Goal: Information Seeking & Learning: Learn about a topic

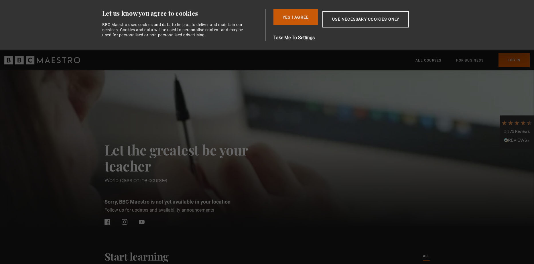
click at [302, 18] on button "Yes I Agree" at bounding box center [295, 17] width 44 height 16
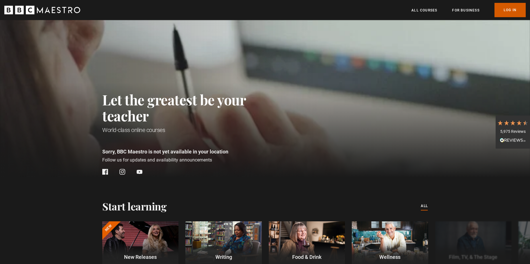
click at [509, 7] on link "Log In" at bounding box center [509, 10] width 31 height 14
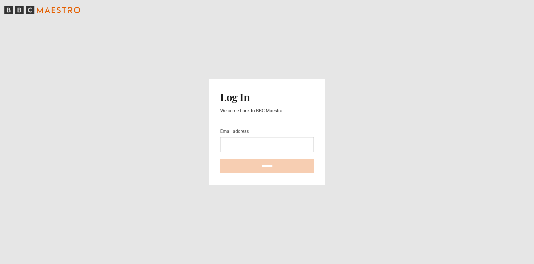
click at [251, 145] on input "Email address" at bounding box center [267, 144] width 94 height 15
type input "**********"
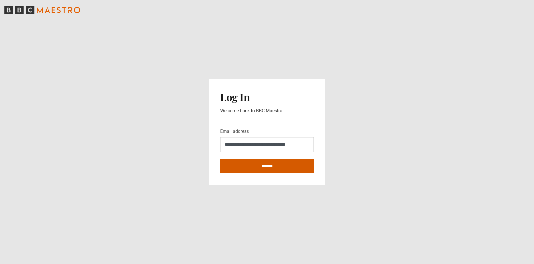
click at [248, 166] on input "********" at bounding box center [267, 166] width 94 height 14
type input "**********"
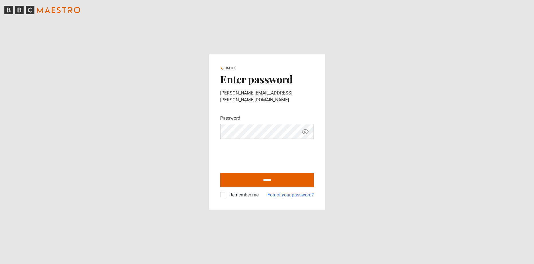
click at [227, 192] on label "Remember me" at bounding box center [242, 195] width 31 height 7
click at [256, 180] on input "******" at bounding box center [267, 180] width 94 height 14
type input "**********"
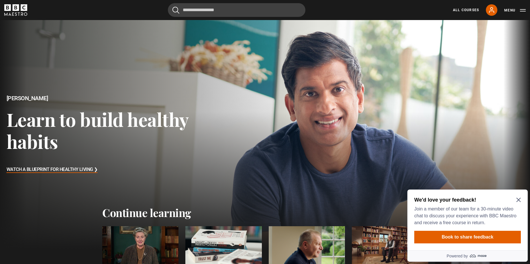
click at [519, 203] on div "We'd love your feedback! Join a member of our team for a 30-minute video chat t…" at bounding box center [467, 211] width 107 height 30
click at [518, 200] on icon "Close Maze Prompt" at bounding box center [518, 200] width 4 height 4
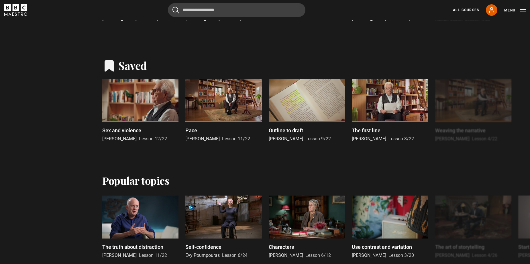
scroll to position [271, 0]
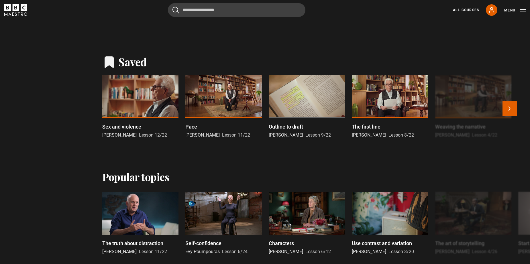
click at [158, 104] on div at bounding box center [140, 96] width 76 height 43
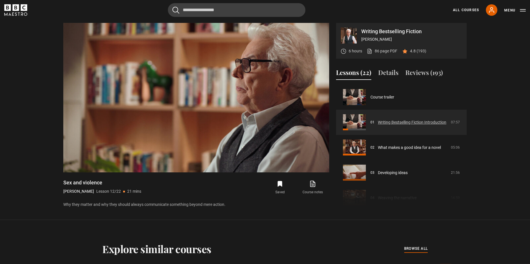
click at [391, 121] on link "Writing Bestselling Fiction Introduction" at bounding box center [412, 122] width 68 height 6
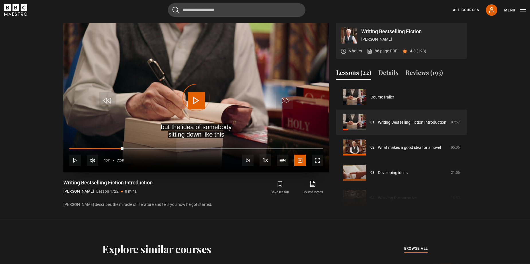
drag, startPoint x: 123, startPoint y: 149, endPoint x: 70, endPoint y: 146, distance: 53.6
click at [70, 146] on div "10s Skip Back 10 seconds Play 10s Skip Forward 10 seconds Loaded : 0.00% 1:32 1…" at bounding box center [196, 157] width 266 height 32
click at [322, 160] on span "Video Player" at bounding box center [317, 160] width 11 height 11
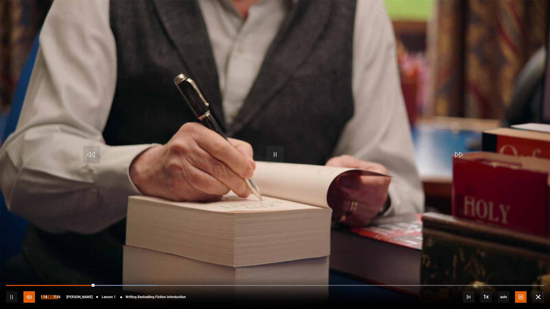
click at [28, 264] on span "Video Player" at bounding box center [28, 296] width 11 height 11
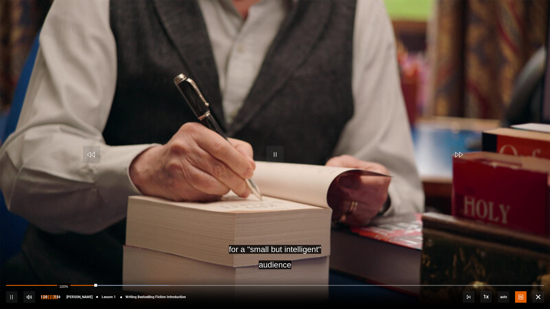
click at [58, 264] on div "100%" at bounding box center [48, 296] width 17 height 11
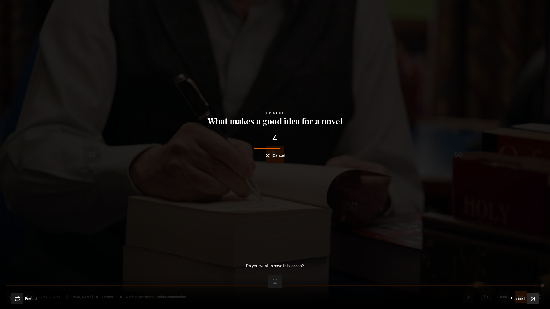
click at [529, 264] on icon "Video Player" at bounding box center [533, 299] width 6 height 6
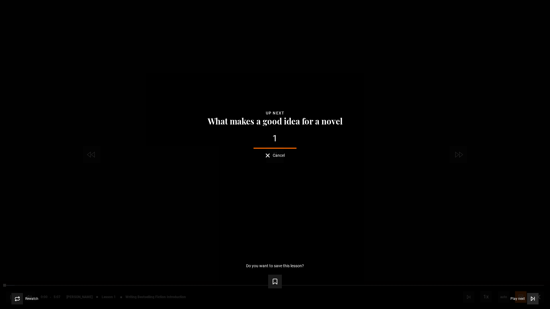
click at [529, 264] on span "Video Player" at bounding box center [532, 298] width 11 height 11
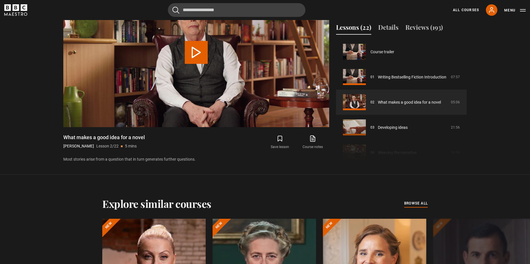
scroll to position [25, 0]
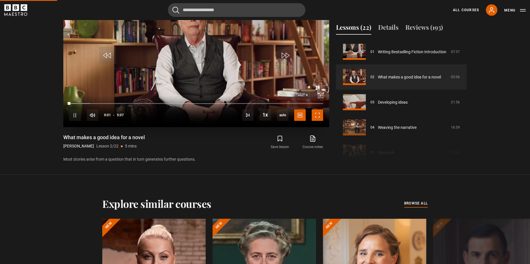
click at [320, 115] on span "Video Player" at bounding box center [317, 114] width 11 height 11
click at [315, 115] on span "Video Player" at bounding box center [317, 114] width 11 height 11
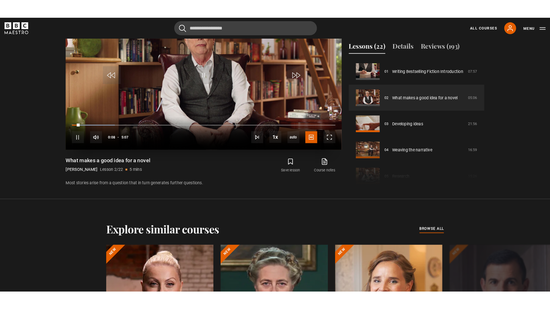
scroll to position [290, 0]
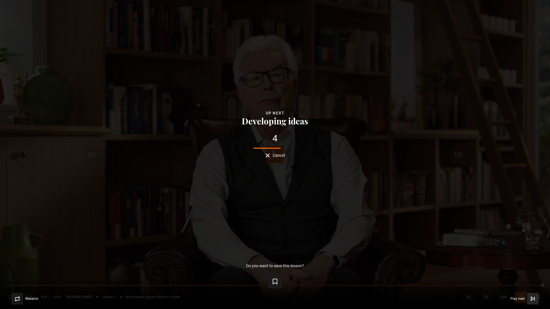
click at [515, 264] on span "Play next" at bounding box center [517, 298] width 14 height 3
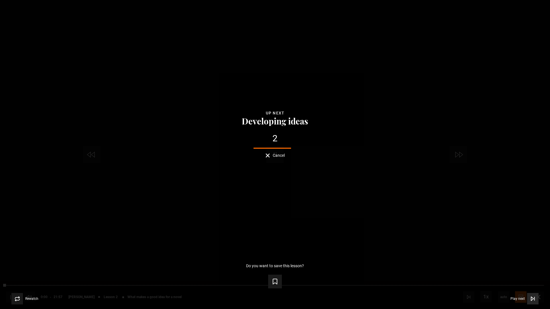
click at [529, 264] on span "Video Player" at bounding box center [532, 298] width 11 height 11
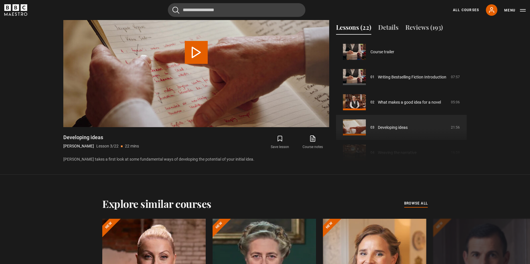
scroll to position [50, 0]
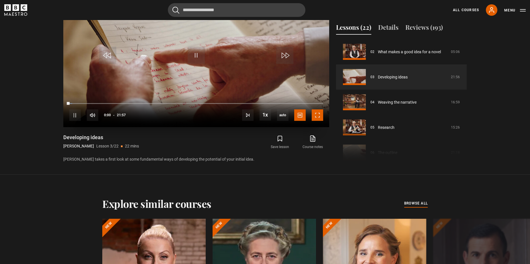
click at [316, 116] on span "Video Player" at bounding box center [317, 114] width 11 height 11
click at [321, 113] on span "Video Player" at bounding box center [317, 114] width 11 height 11
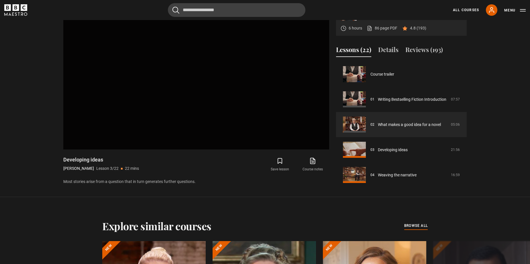
scroll to position [25, 0]
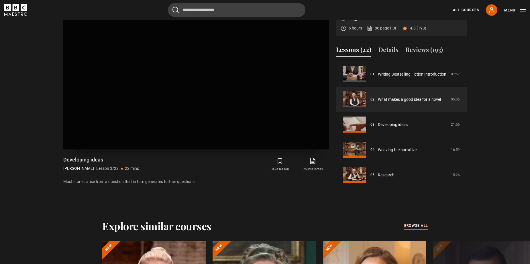
click at [275, 131] on video "Video Player is loading. Play Lesson What makes a good idea for a novel 10s Ski…" at bounding box center [196, 74] width 266 height 149
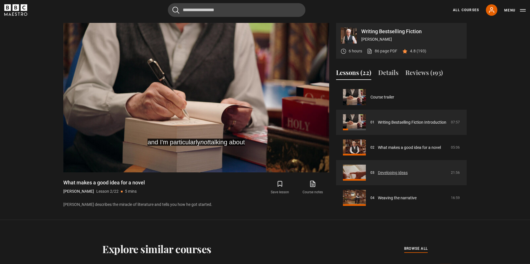
click at [386, 172] on link "Developing ideas" at bounding box center [393, 173] width 30 height 6
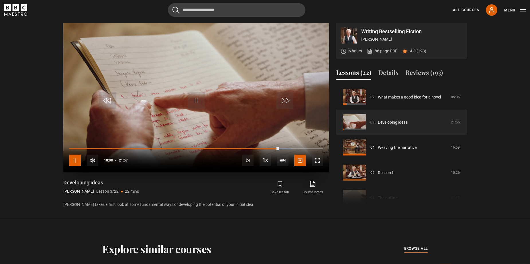
click at [76, 157] on span "Video Player" at bounding box center [74, 160] width 11 height 11
